Goal: Download file/media

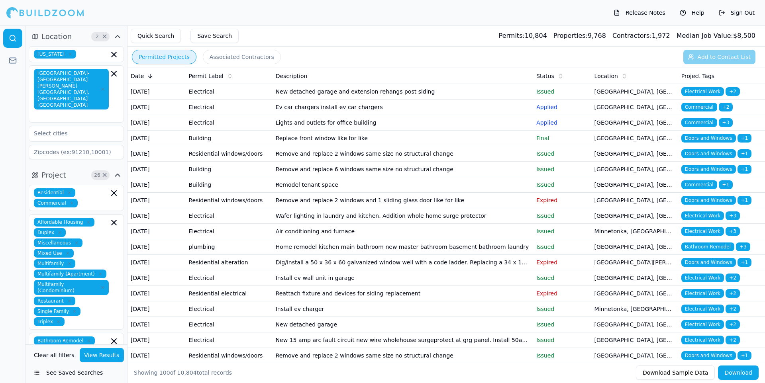
click at [65, 372] on button "See Saved Searches" at bounding box center [76, 373] width 95 height 14
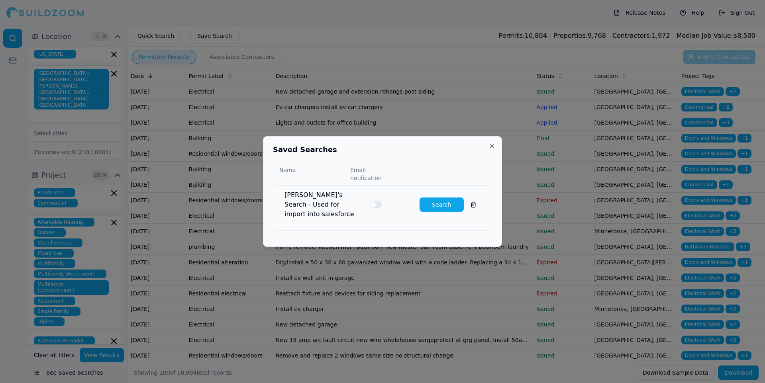
click at [440, 202] on button "Search" at bounding box center [441, 205] width 44 height 14
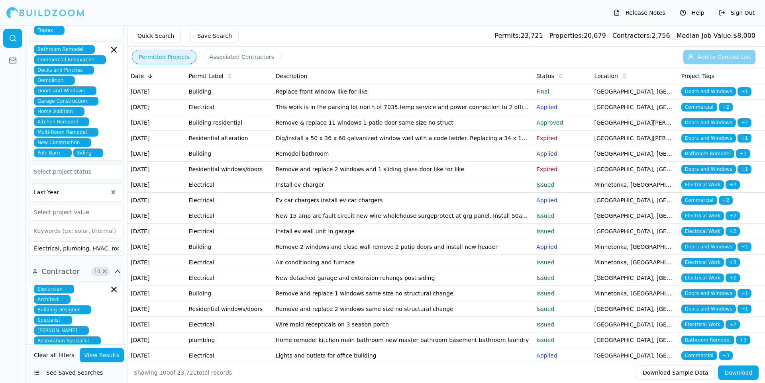
scroll to position [290, 0]
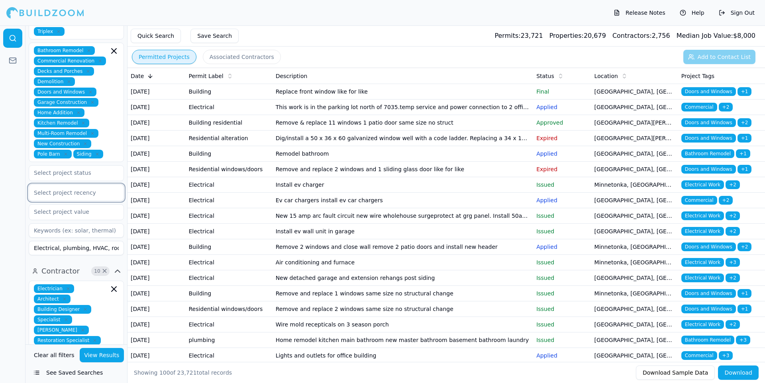
click at [95, 189] on div at bounding box center [76, 193] width 85 height 8
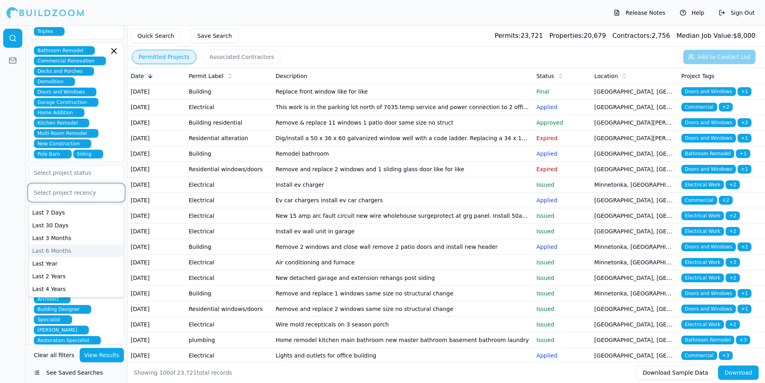
click at [80, 245] on div "Last 6 Months" at bounding box center [76, 251] width 94 height 13
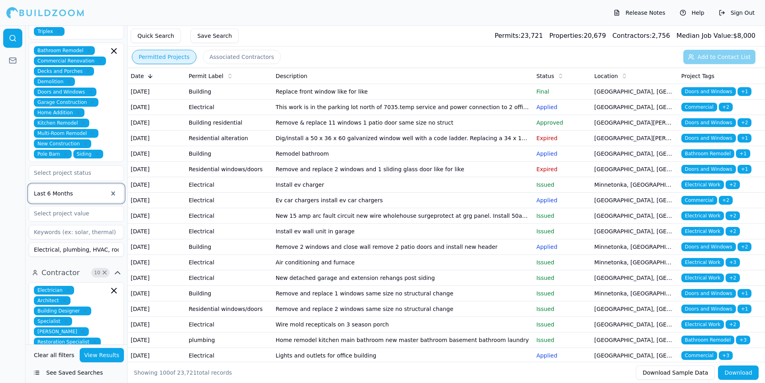
click at [109, 356] on button "View Results" at bounding box center [102, 355] width 45 height 14
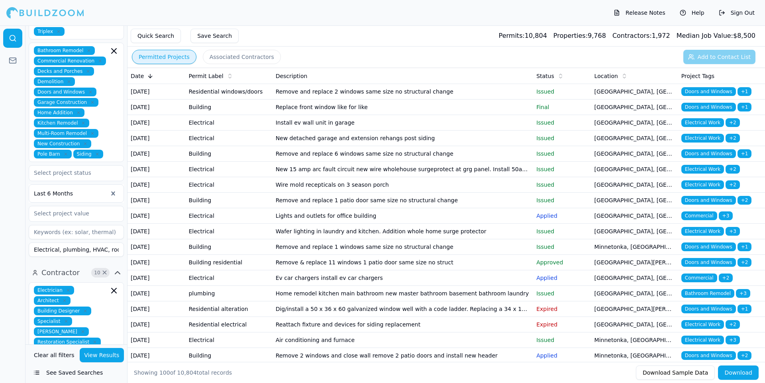
click at [740, 371] on button "Download" at bounding box center [738, 373] width 41 height 14
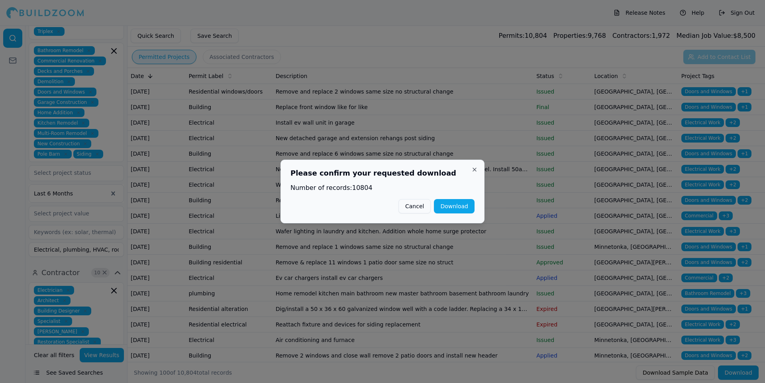
click at [458, 208] on button "Download" at bounding box center [454, 206] width 41 height 14
click at [546, 15] on div at bounding box center [382, 191] width 765 height 383
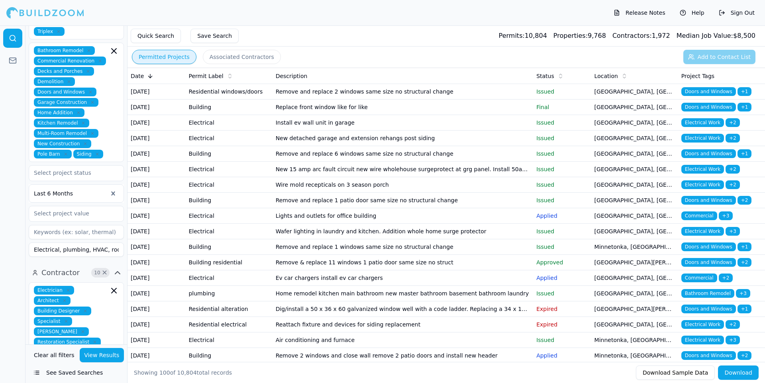
click at [570, 7] on div "Release Notes Help Sign Out" at bounding box center [382, 12] width 765 height 25
click at [738, 371] on button "Download" at bounding box center [738, 373] width 41 height 14
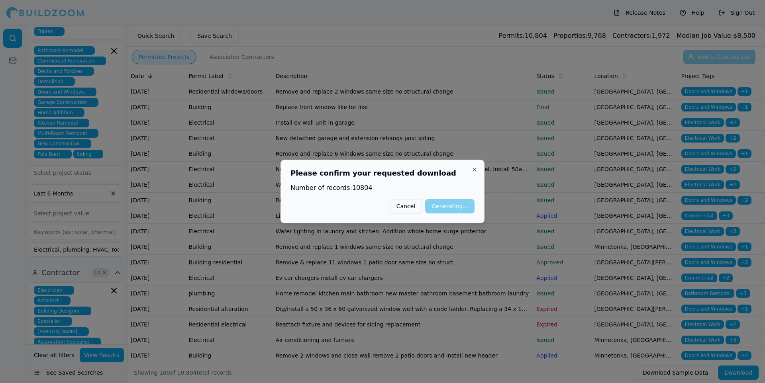
click at [456, 176] on h2 "Please confirm your requested download" at bounding box center [382, 173] width 184 height 7
click at [405, 174] on h2 "Please confirm your requested download" at bounding box center [382, 173] width 184 height 7
click at [403, 174] on h2 "Please confirm your requested download" at bounding box center [382, 173] width 184 height 7
click at [486, 31] on div at bounding box center [382, 191] width 765 height 383
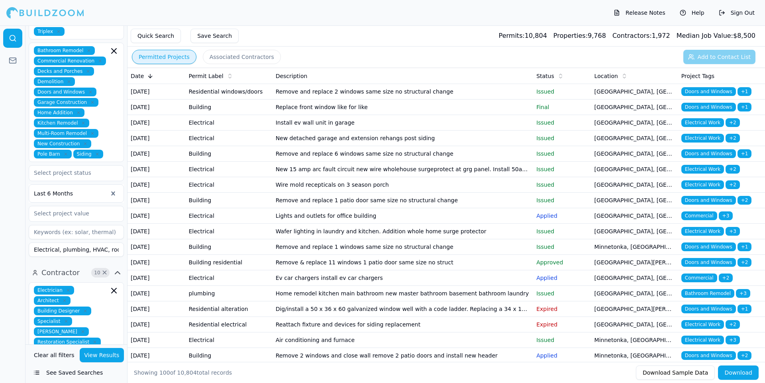
click at [692, 372] on button "Download Sample Data" at bounding box center [675, 373] width 79 height 14
click at [746, 372] on button "Download" at bounding box center [738, 373] width 41 height 14
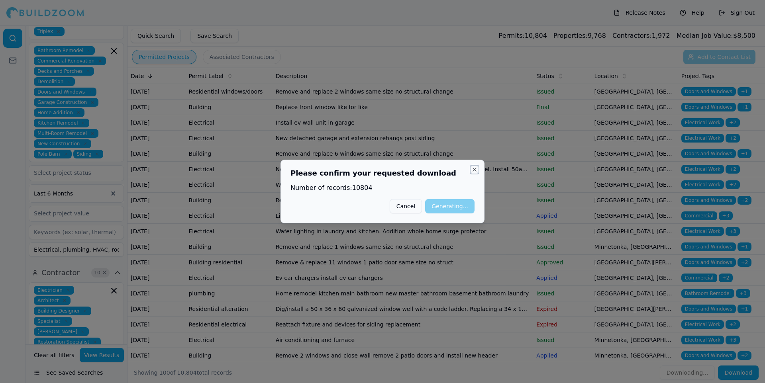
click at [473, 167] on button "Close" at bounding box center [474, 169] width 6 height 6
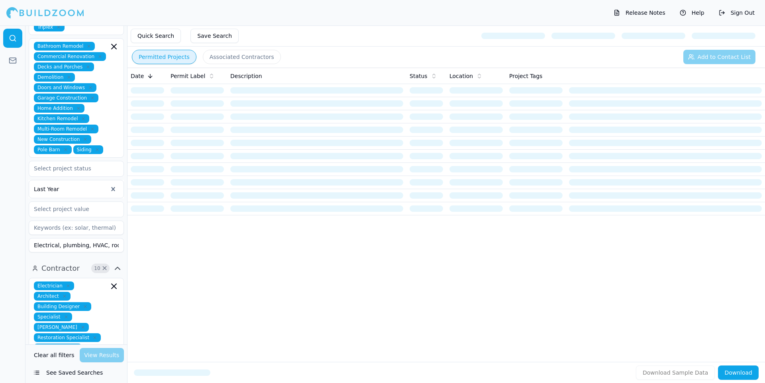
scroll to position [198, 0]
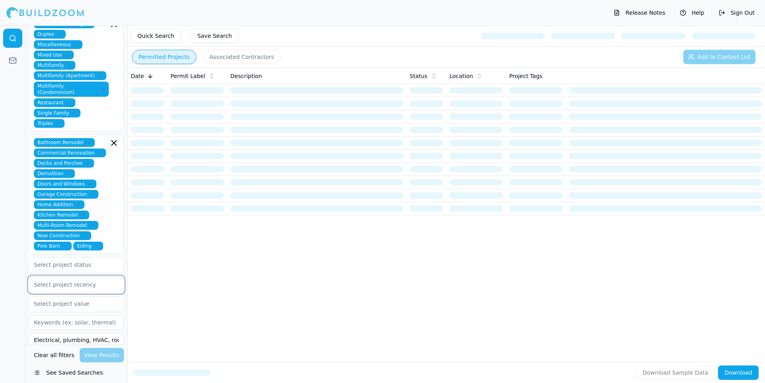
click at [97, 281] on div at bounding box center [76, 285] width 85 height 8
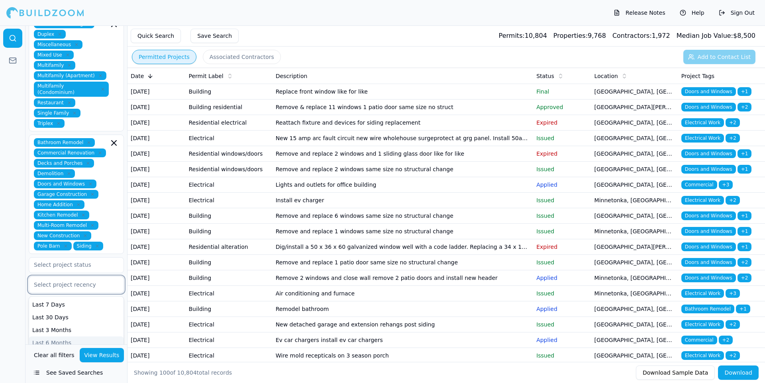
click at [82, 337] on div "Last 6 Months" at bounding box center [76, 343] width 94 height 13
click at [108, 358] on button "View Results" at bounding box center [102, 355] width 45 height 14
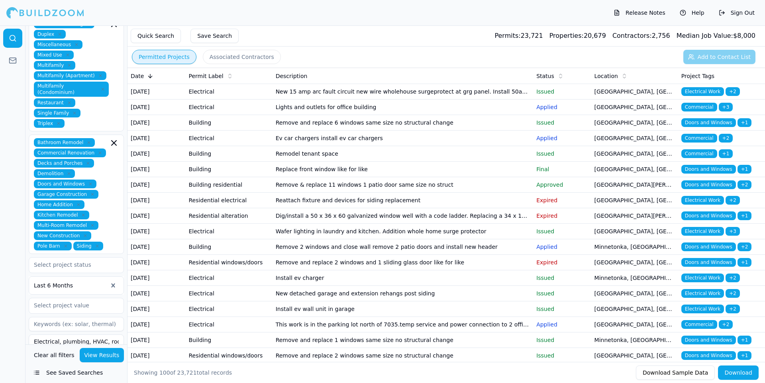
click at [745, 376] on button "Download" at bounding box center [738, 373] width 41 height 14
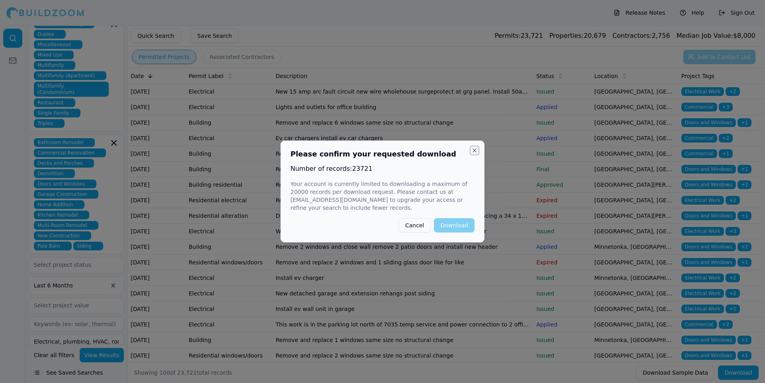
click at [474, 149] on button "Close" at bounding box center [474, 150] width 6 height 6
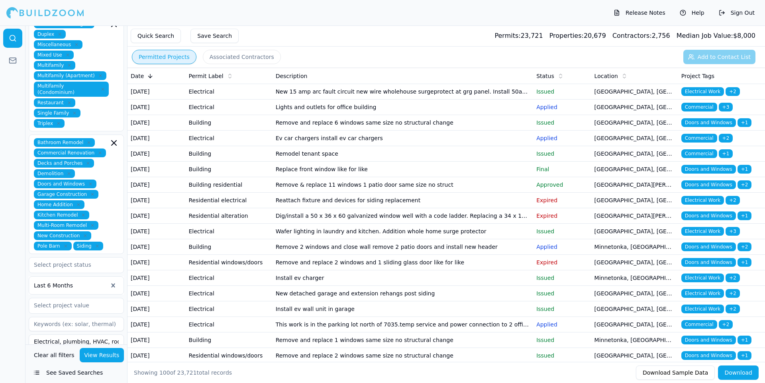
scroll to position [232, 0]
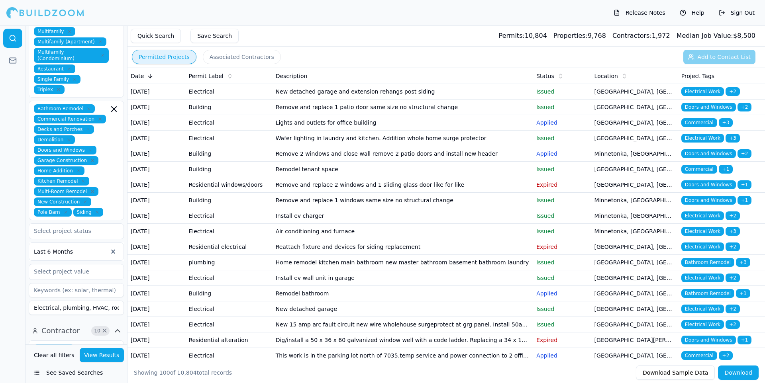
click at [746, 373] on button "Download" at bounding box center [738, 373] width 41 height 14
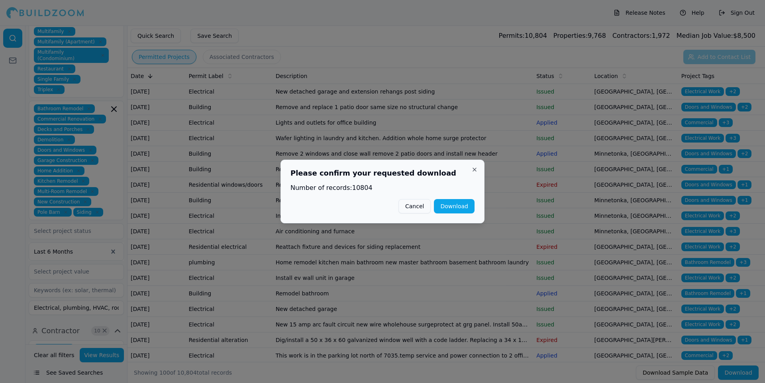
click at [460, 206] on button "Download" at bounding box center [454, 206] width 41 height 14
click at [468, 13] on div at bounding box center [382, 191] width 765 height 383
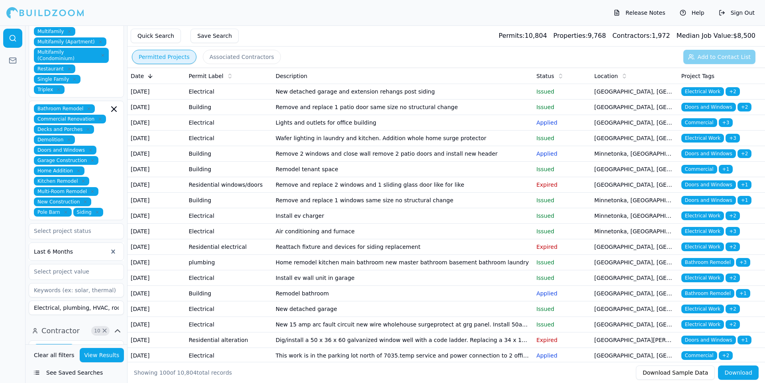
click at [746, 371] on button "Download" at bounding box center [738, 373] width 41 height 14
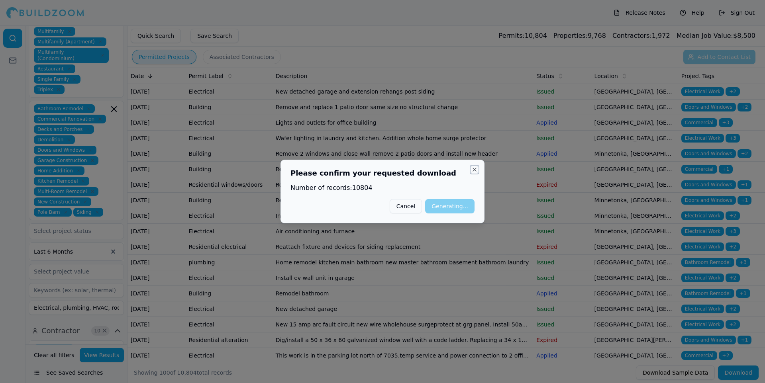
click at [473, 170] on button "Close" at bounding box center [474, 169] width 6 height 6
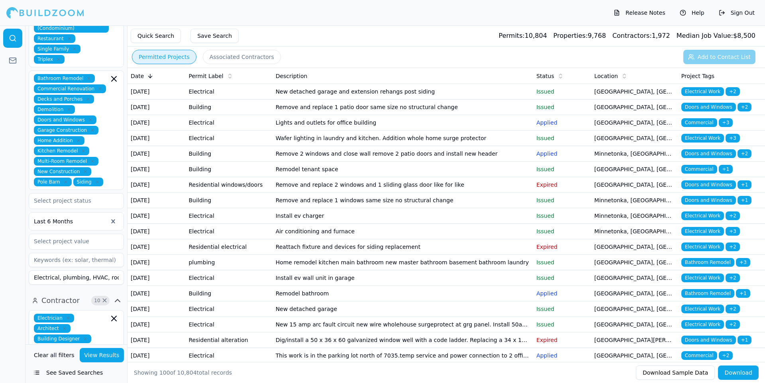
scroll to position [275, 0]
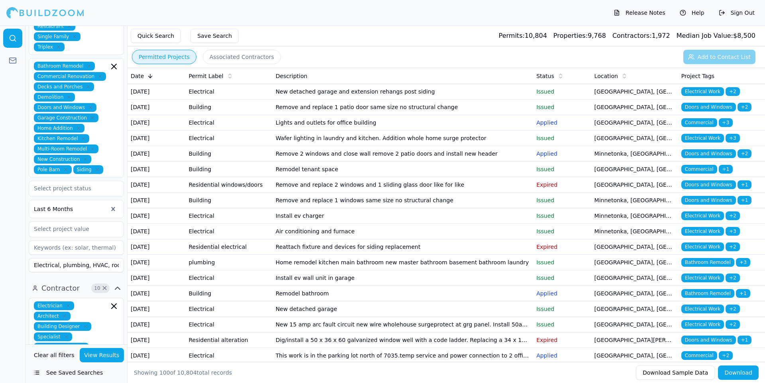
click at [102, 205] on div at bounding box center [71, 209] width 74 height 8
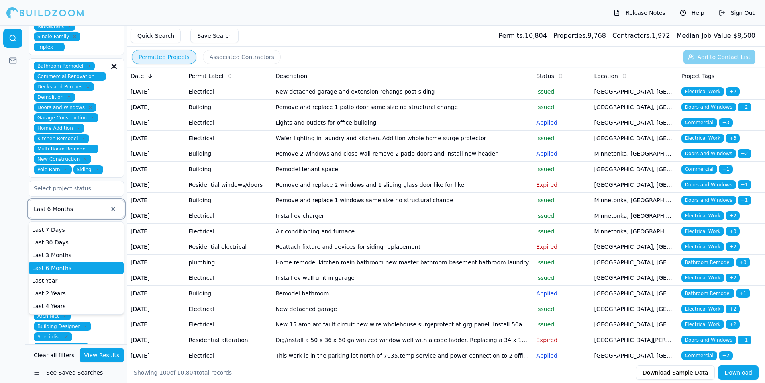
click at [79, 262] on div "Last 6 Months" at bounding box center [76, 268] width 94 height 13
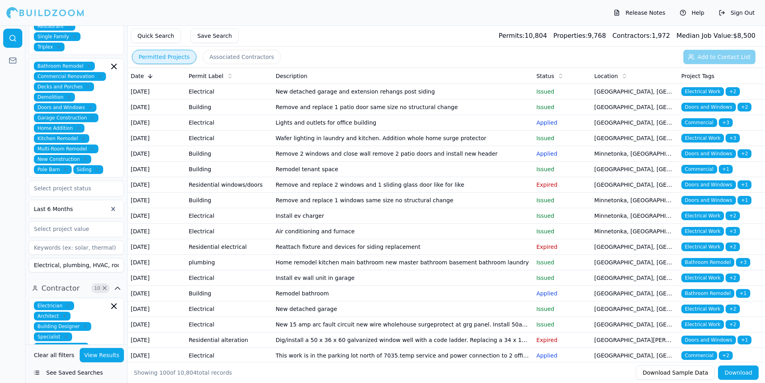
click at [732, 375] on button "Download" at bounding box center [738, 373] width 41 height 14
